Goal: Navigation & Orientation: Find specific page/section

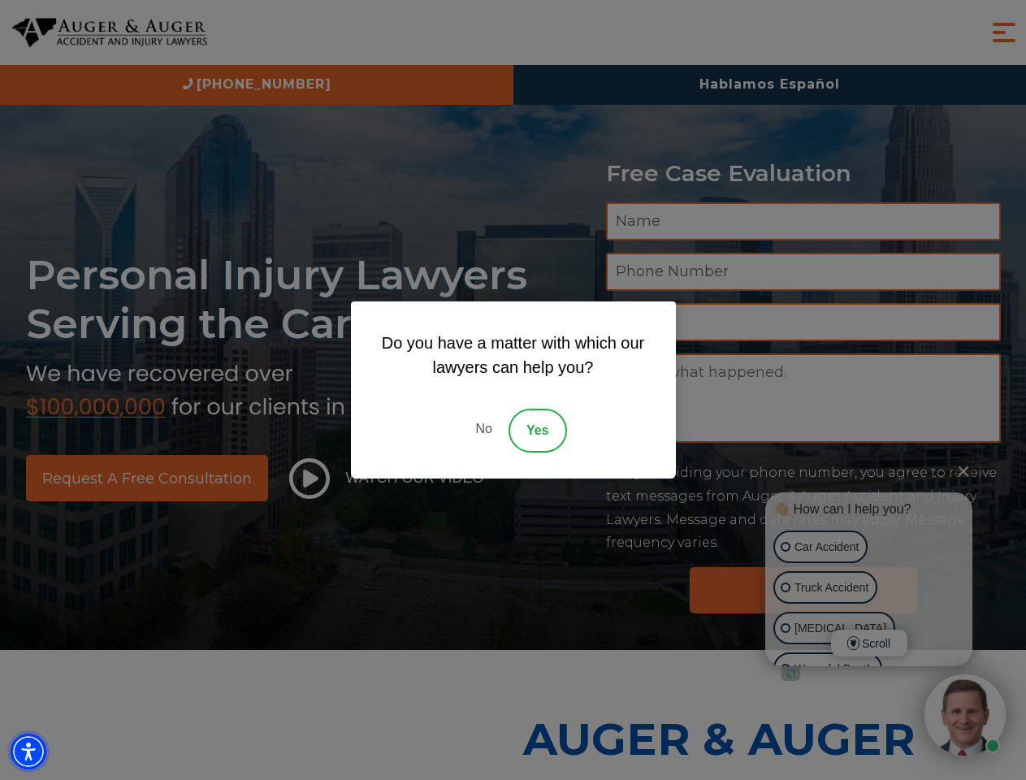
click at [28, 751] on img "Accessibility Menu" at bounding box center [29, 751] width 36 height 36
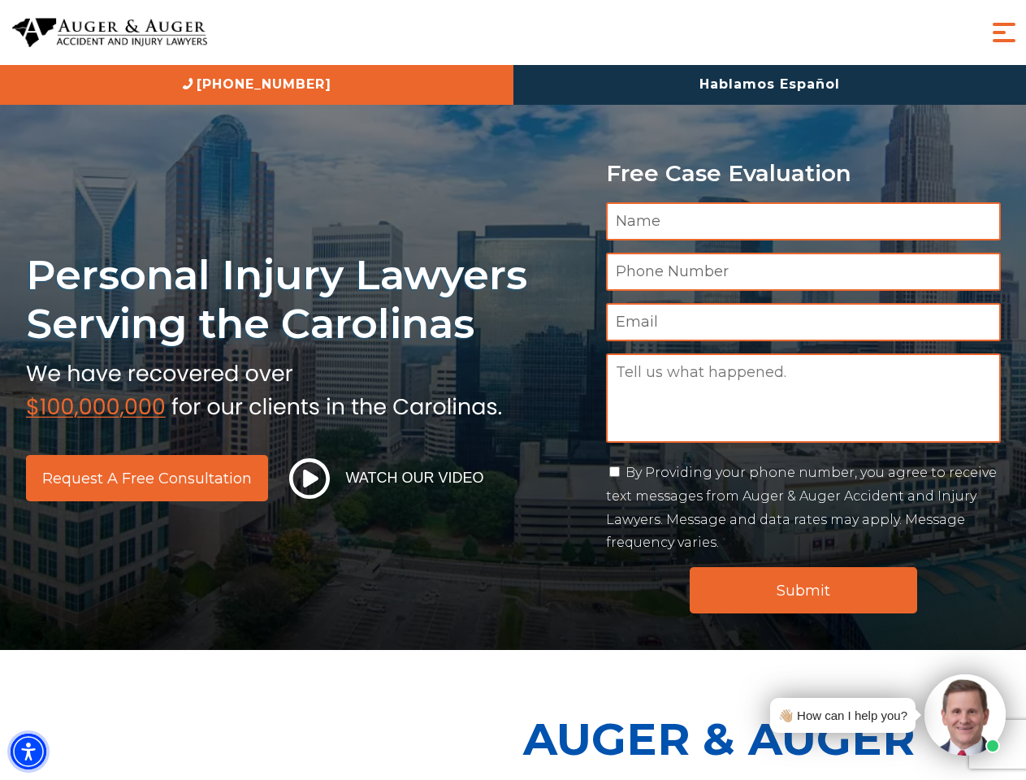
click at [28, 751] on img "Accessibility Menu" at bounding box center [29, 751] width 36 height 36
